Goal: Check status: Check status

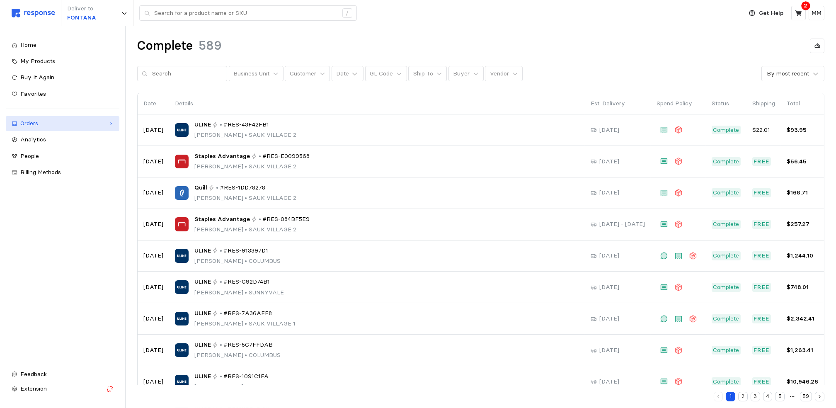
click at [82, 128] on link "Orders" at bounding box center [63, 123] width 114 height 15
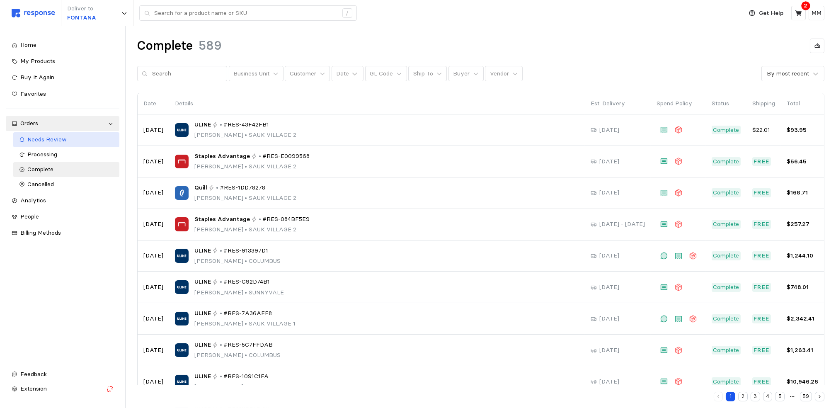
click at [77, 142] on div "Needs Review" at bounding box center [71, 139] width 86 height 9
